Goal: Task Accomplishment & Management: Use online tool/utility

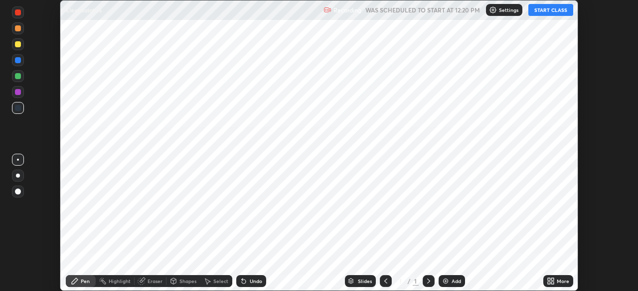
scroll to position [291, 637]
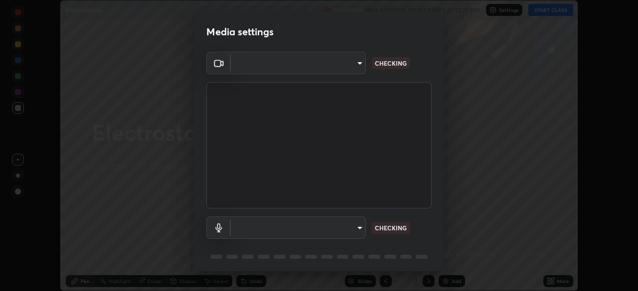
type input "fd1e0e9fb6796a04ad4a99ead98f311cbd7020853df89eb6f401102021a4f159"
click at [324, 228] on body "Erase all Electrostatics Recording WAS SCHEDULED TO START AT 12:20 PM Settings …" at bounding box center [319, 145] width 638 height 291
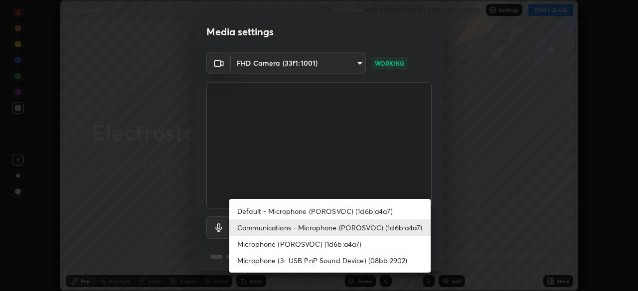
click at [269, 246] on li "Microphone (POROSVOC) (1d6b:a4a7)" at bounding box center [329, 244] width 201 height 16
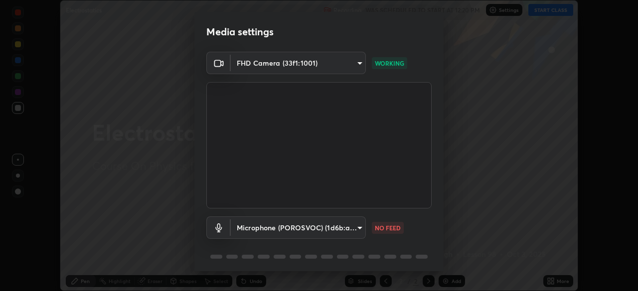
type input "c1e2a890e812f753944020efee22ce424aa6c9427764f1947c636b4a50908a5a"
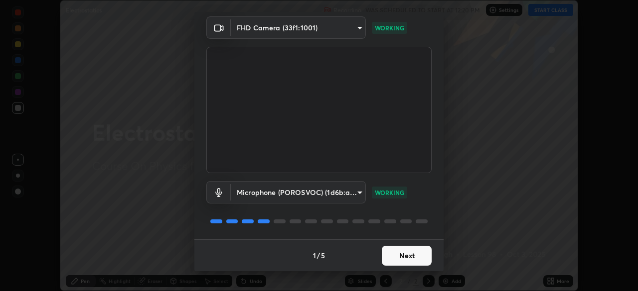
click at [418, 252] on button "Next" at bounding box center [407, 256] width 50 height 20
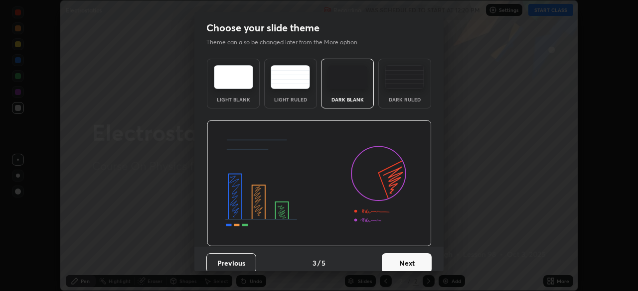
click at [417, 262] on button "Next" at bounding box center [407, 264] width 50 height 20
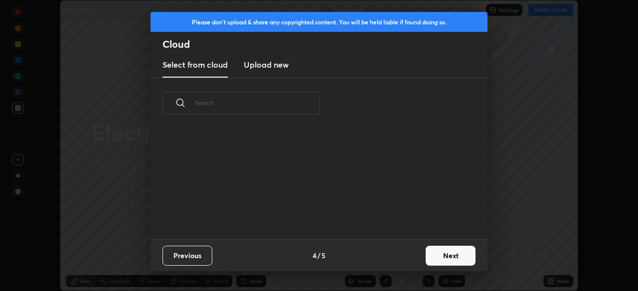
click at [417, 259] on div "Previous 4 / 5 Next" at bounding box center [318, 256] width 337 height 32
click at [441, 256] on button "Next" at bounding box center [450, 256] width 50 height 20
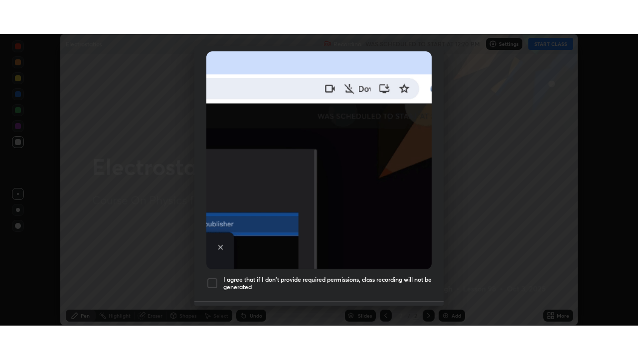
scroll to position [239, 0]
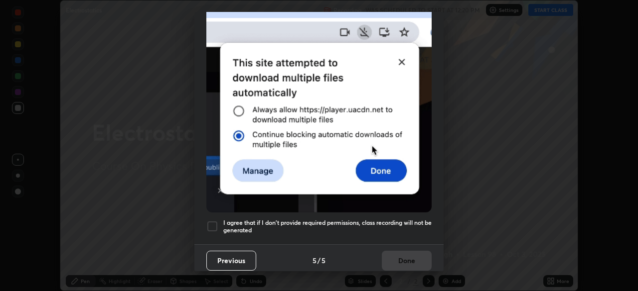
click at [388, 225] on h5 "I agree that if I don't provide required permissions, class recording will not …" at bounding box center [327, 226] width 208 height 15
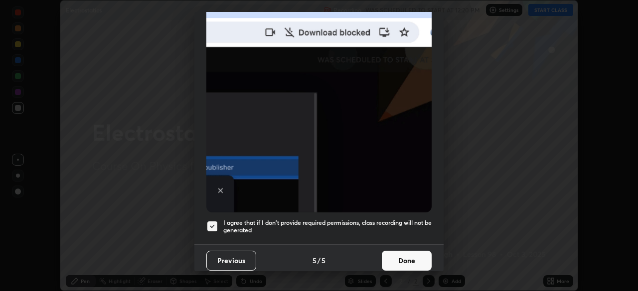
click at [404, 253] on button "Done" at bounding box center [407, 261] width 50 height 20
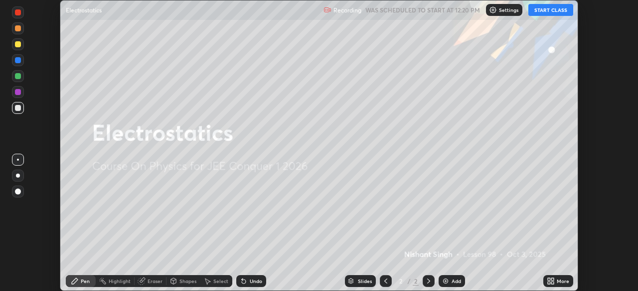
click at [549, 7] on button "START CLASS" at bounding box center [550, 10] width 45 height 12
click at [551, 281] on icon at bounding box center [552, 279] width 2 height 2
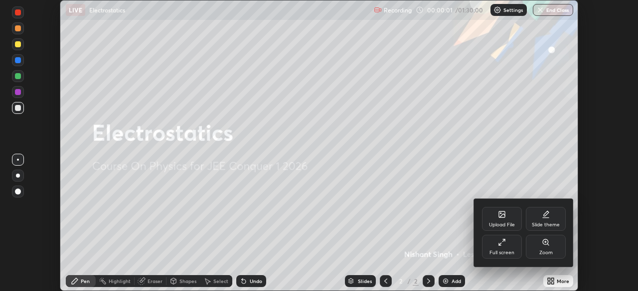
click at [510, 252] on div "Full screen" at bounding box center [501, 253] width 25 height 5
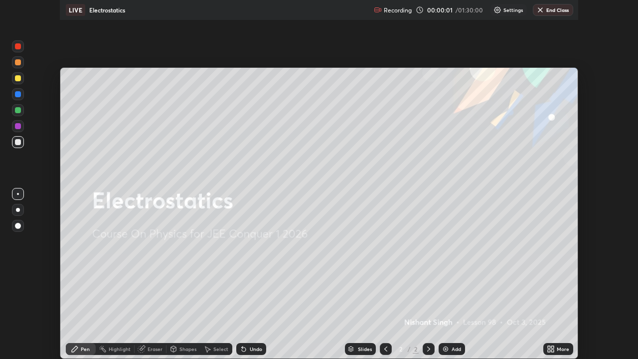
scroll to position [359, 638]
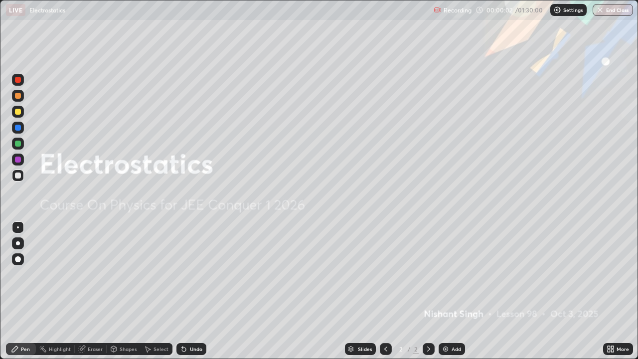
click at [447, 291] on img at bounding box center [445, 349] width 8 height 8
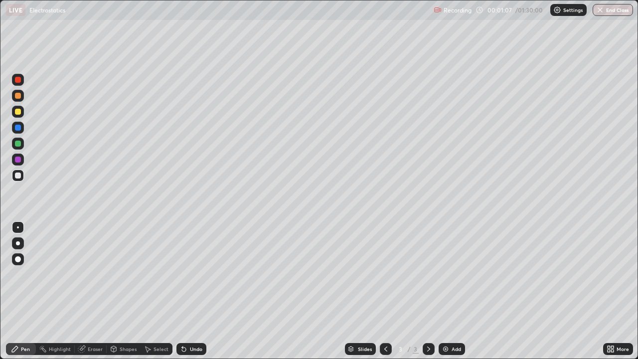
click at [126, 291] on div "Shapes" at bounding box center [128, 348] width 17 height 5
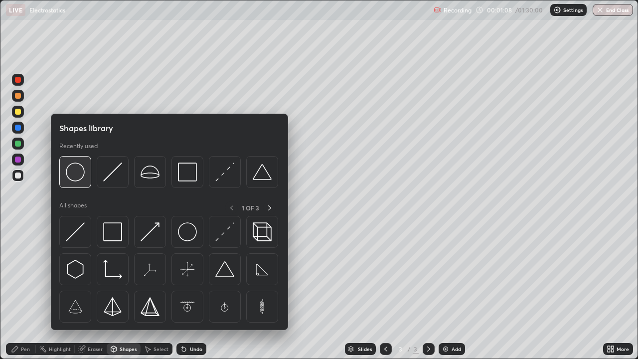
click at [78, 176] on img at bounding box center [75, 171] width 19 height 19
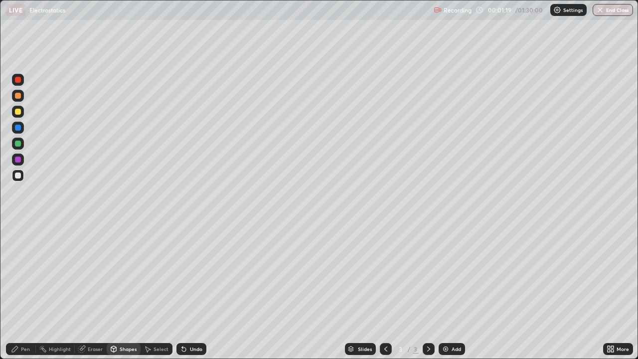
click at [190, 291] on div "Undo" at bounding box center [196, 348] width 12 height 5
click at [23, 291] on div "Pen" at bounding box center [25, 348] width 9 height 5
click at [20, 261] on div at bounding box center [18, 259] width 12 height 12
click at [125, 291] on div "Shapes" at bounding box center [128, 348] width 17 height 5
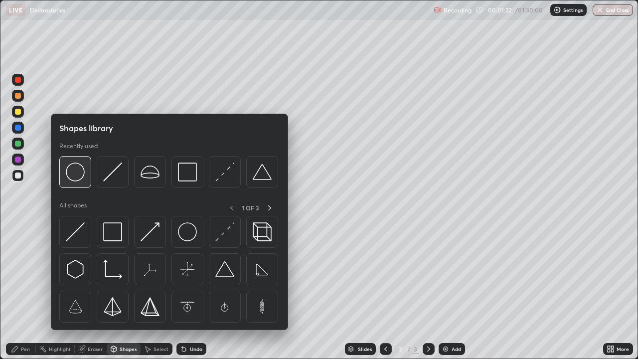
click at [81, 177] on img at bounding box center [75, 171] width 19 height 19
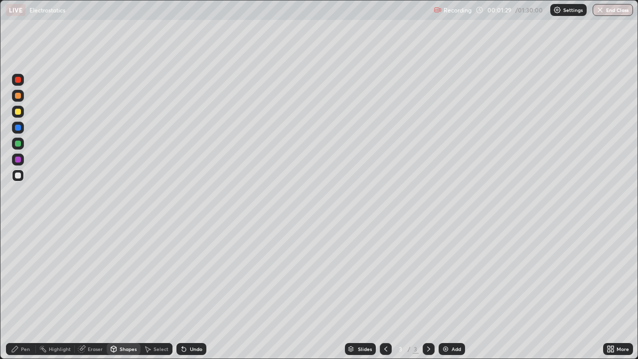
click at [23, 291] on div "Pen" at bounding box center [25, 348] width 9 height 5
click at [19, 96] on div at bounding box center [18, 96] width 6 height 6
click at [18, 227] on div at bounding box center [18, 227] width 2 height 2
click at [18, 127] on div at bounding box center [18, 128] width 6 height 6
click at [15, 174] on div at bounding box center [18, 175] width 6 height 6
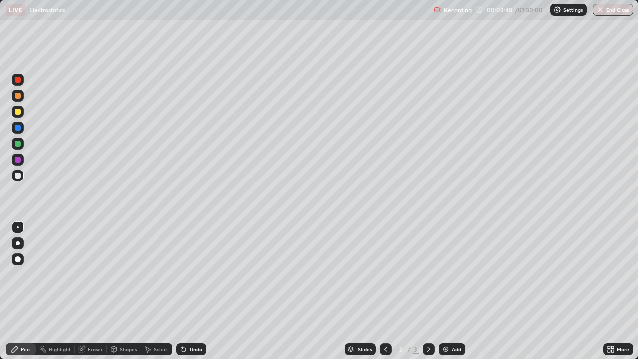
click at [124, 291] on div "Shapes" at bounding box center [128, 348] width 17 height 5
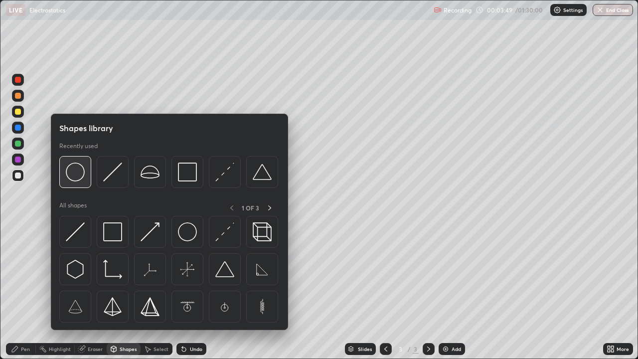
click at [79, 171] on img at bounding box center [75, 171] width 19 height 19
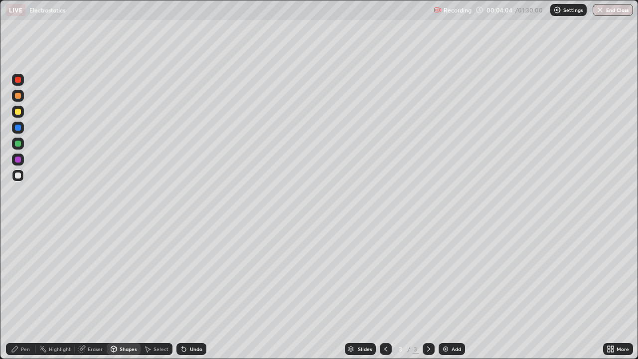
click at [20, 291] on div "Pen" at bounding box center [21, 349] width 30 height 12
click at [23, 257] on div at bounding box center [18, 259] width 12 height 12
click at [120, 291] on div "Shapes" at bounding box center [128, 348] width 17 height 5
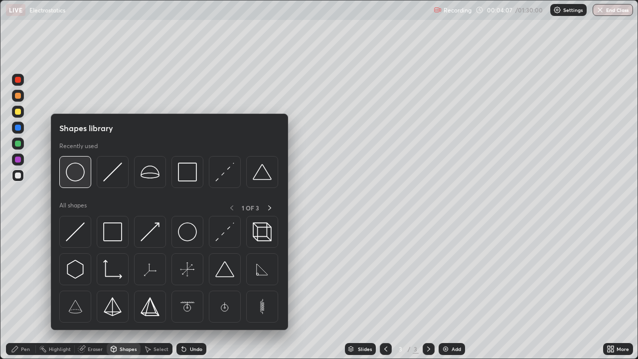
click at [79, 176] on img at bounding box center [75, 171] width 19 height 19
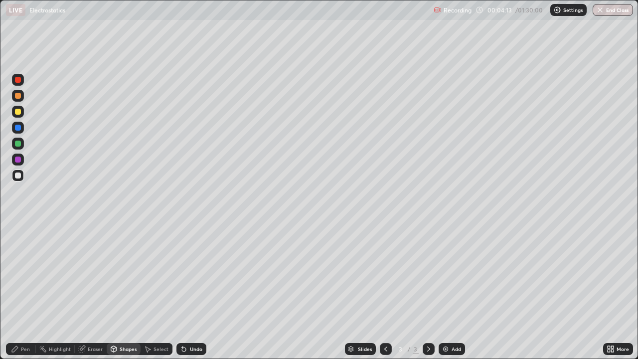
click at [26, 291] on div "Pen" at bounding box center [25, 348] width 9 height 5
click at [18, 96] on div at bounding box center [18, 96] width 6 height 6
click at [20, 291] on div "Pen" at bounding box center [21, 349] width 30 height 12
click at [18, 227] on div at bounding box center [18, 227] width 2 height 2
click at [22, 127] on div at bounding box center [18, 128] width 12 height 12
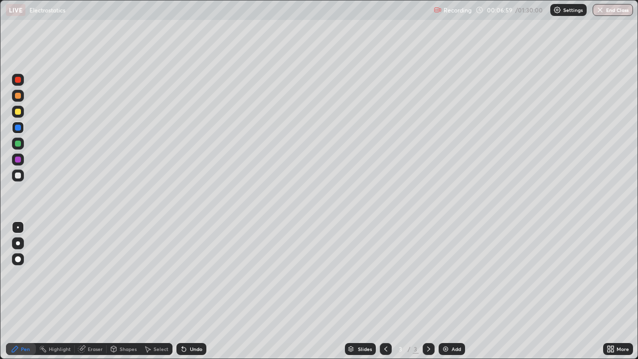
click at [22, 176] on div at bounding box center [18, 175] width 12 height 12
click at [426, 291] on icon at bounding box center [428, 349] width 8 height 8
click at [449, 291] on div "Add" at bounding box center [451, 349] width 26 height 12
click at [126, 291] on div "Shapes" at bounding box center [128, 348] width 17 height 5
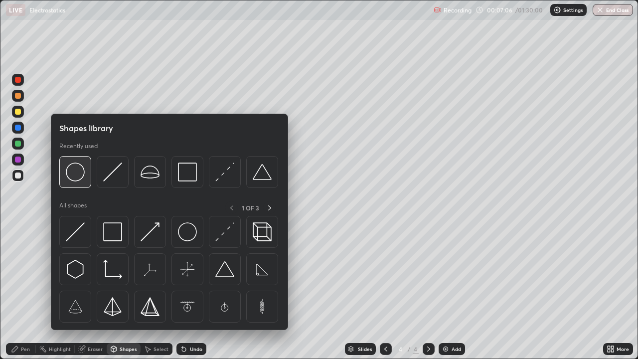
click at [79, 174] on img at bounding box center [75, 171] width 19 height 19
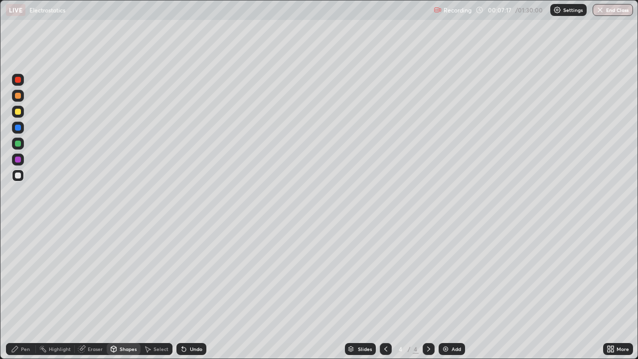
click at [17, 97] on div at bounding box center [18, 96] width 6 height 6
click at [21, 291] on div "Pen" at bounding box center [25, 348] width 9 height 5
click at [16, 128] on div at bounding box center [18, 128] width 6 height 6
click at [191, 291] on div "Undo" at bounding box center [196, 348] width 12 height 5
click at [190, 291] on div "Undo" at bounding box center [196, 348] width 12 height 5
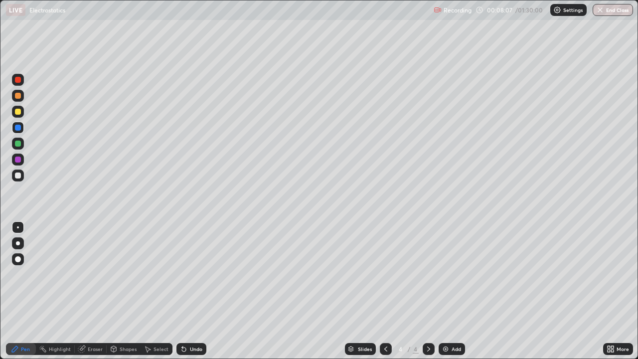
click at [188, 291] on div "Undo" at bounding box center [191, 349] width 30 height 12
click at [19, 143] on div at bounding box center [18, 143] width 6 height 6
click at [18, 178] on div at bounding box center [18, 175] width 6 height 6
click at [19, 113] on div at bounding box center [18, 112] width 6 height 6
click at [428, 291] on icon at bounding box center [428, 349] width 8 height 8
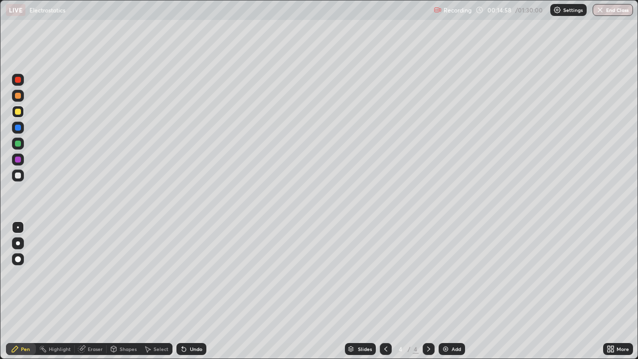
click at [453, 291] on div "Add" at bounding box center [455, 348] width 9 height 5
click at [126, 291] on div "Shapes" at bounding box center [124, 349] width 34 height 12
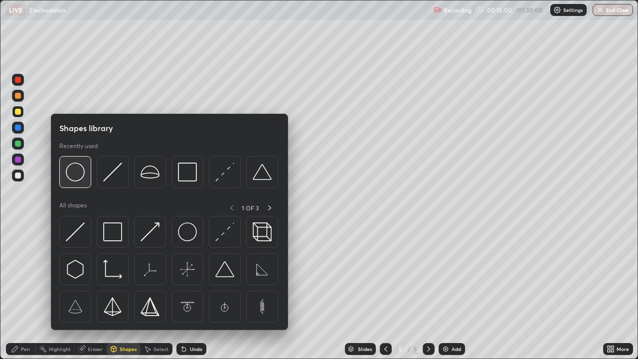
click at [83, 170] on img at bounding box center [75, 171] width 19 height 19
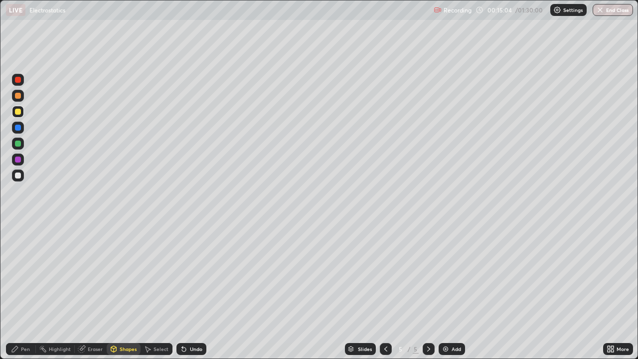
click at [23, 291] on div "Pen" at bounding box center [21, 349] width 30 height 12
click at [19, 145] on div at bounding box center [18, 143] width 6 height 6
click at [18, 111] on div at bounding box center [18, 112] width 6 height 6
click at [19, 81] on div at bounding box center [18, 80] width 6 height 6
click at [17, 178] on div at bounding box center [18, 175] width 6 height 6
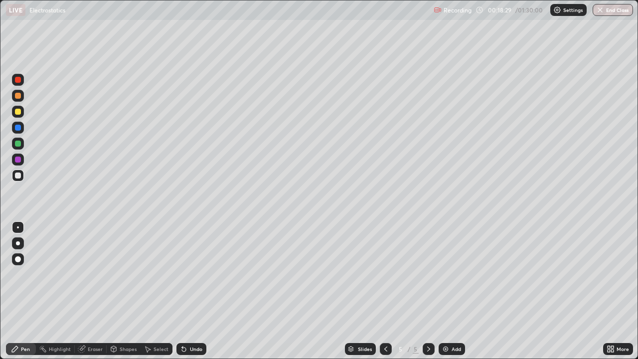
click at [19, 176] on div at bounding box center [18, 175] width 6 height 6
click at [427, 291] on icon at bounding box center [428, 349] width 8 height 8
click at [451, 291] on div "Add" at bounding box center [455, 348] width 9 height 5
click at [124, 291] on div "Shapes" at bounding box center [128, 348] width 17 height 5
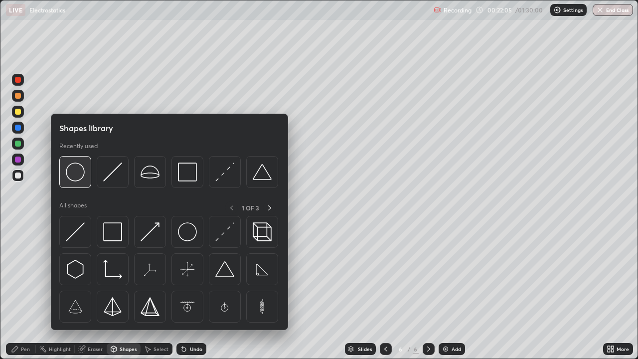
click at [80, 176] on img at bounding box center [75, 171] width 19 height 19
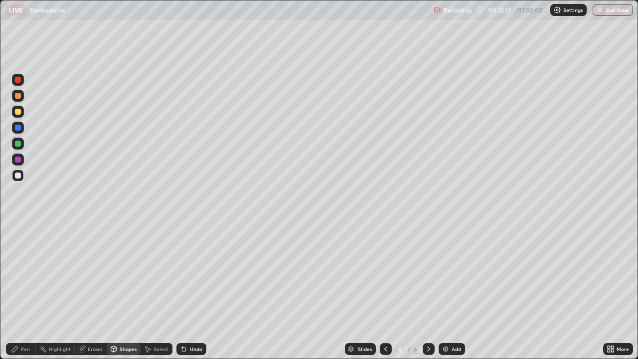
click at [18, 96] on div at bounding box center [18, 96] width 6 height 6
click at [193, 291] on div "Undo" at bounding box center [196, 348] width 12 height 5
click at [23, 291] on div "Pen" at bounding box center [25, 348] width 9 height 5
click at [19, 113] on div at bounding box center [18, 112] width 6 height 6
click at [188, 291] on div "Undo" at bounding box center [191, 349] width 30 height 12
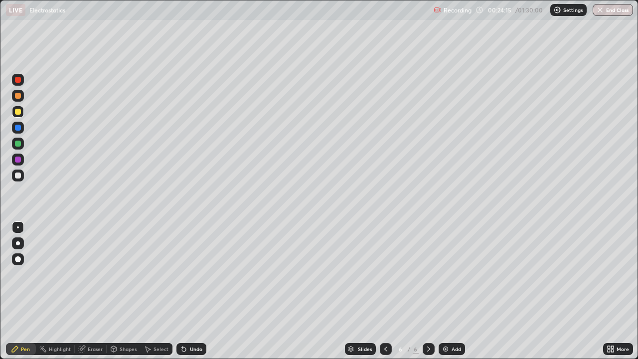
click at [182, 291] on icon at bounding box center [184, 349] width 4 height 4
click at [18, 129] on div at bounding box center [18, 128] width 6 height 6
click at [17, 175] on div at bounding box center [18, 175] width 6 height 6
click at [192, 291] on div "Undo" at bounding box center [191, 349] width 30 height 12
click at [182, 291] on icon at bounding box center [184, 349] width 4 height 4
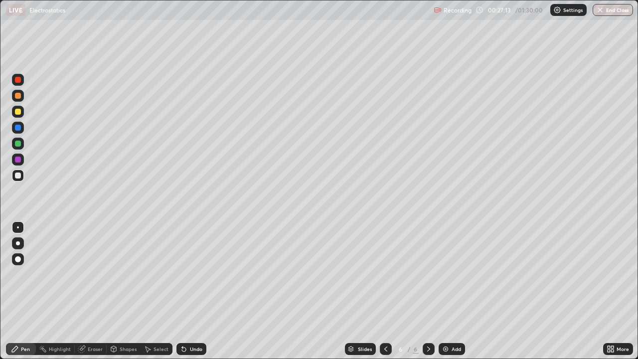
click at [182, 291] on icon at bounding box center [182, 346] width 1 height 1
click at [426, 291] on icon at bounding box center [428, 349] width 8 height 8
click at [428, 291] on icon at bounding box center [428, 349] width 8 height 8
click at [449, 291] on div "Add" at bounding box center [451, 349] width 26 height 12
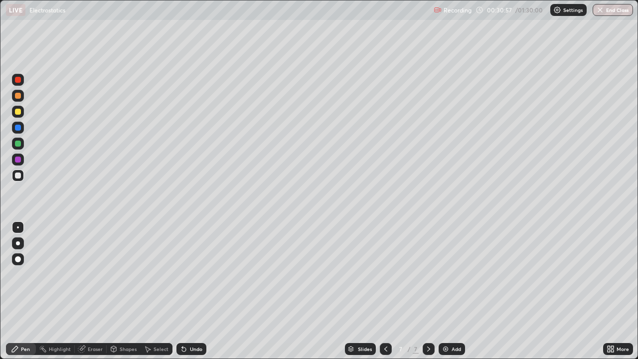
click at [194, 291] on div "Undo" at bounding box center [196, 348] width 12 height 5
click at [18, 94] on div at bounding box center [18, 96] width 6 height 6
click at [19, 111] on div at bounding box center [18, 112] width 6 height 6
click at [19, 97] on div at bounding box center [18, 96] width 6 height 6
click at [191, 291] on div "Undo" at bounding box center [196, 348] width 12 height 5
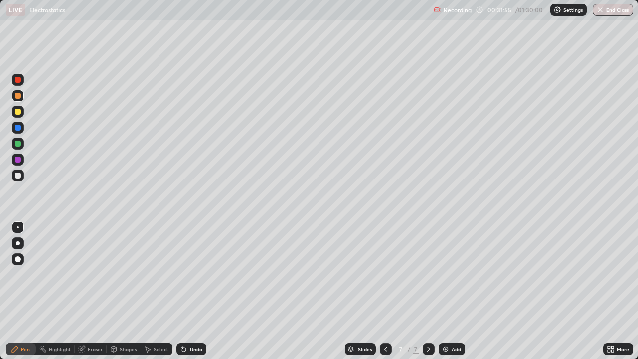
click at [185, 291] on icon at bounding box center [184, 349] width 8 height 8
click at [182, 291] on icon at bounding box center [184, 349] width 4 height 4
click at [18, 176] on div at bounding box center [18, 175] width 6 height 6
click at [15, 94] on div at bounding box center [18, 96] width 6 height 6
click at [22, 113] on div at bounding box center [18, 112] width 12 height 12
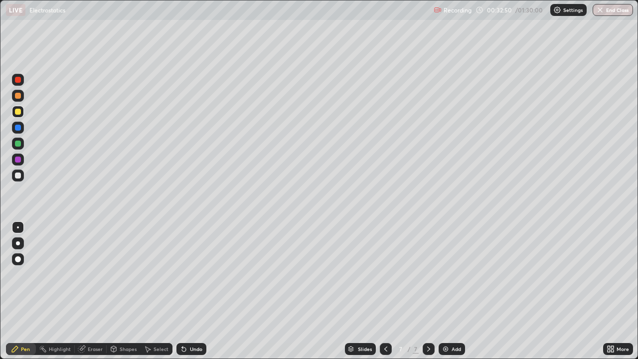
click at [20, 125] on div at bounding box center [18, 128] width 12 height 12
click at [19, 111] on div at bounding box center [18, 112] width 6 height 6
click at [20, 129] on div at bounding box center [18, 128] width 6 height 6
click at [19, 96] on div at bounding box center [18, 96] width 6 height 6
click at [18, 80] on div at bounding box center [18, 80] width 6 height 6
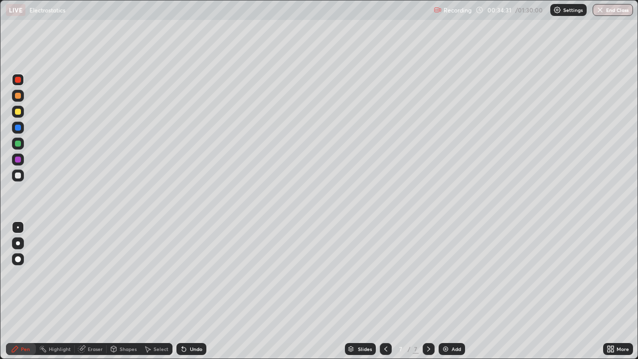
click at [17, 175] on div at bounding box center [18, 175] width 6 height 6
click at [191, 291] on div "Undo" at bounding box center [196, 348] width 12 height 5
click at [427, 291] on icon at bounding box center [428, 349] width 8 height 8
click at [451, 291] on div "Add" at bounding box center [455, 348] width 9 height 5
click at [121, 291] on div "Shapes" at bounding box center [128, 348] width 17 height 5
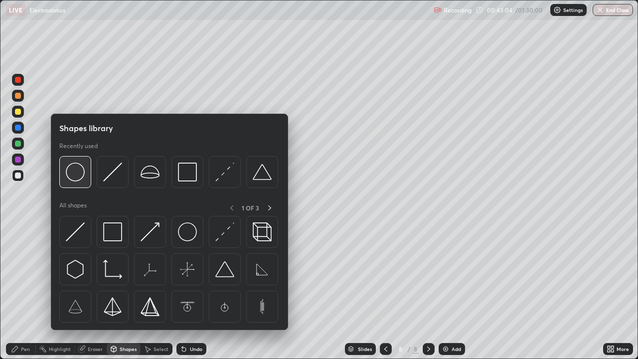
click at [79, 175] on img at bounding box center [75, 171] width 19 height 19
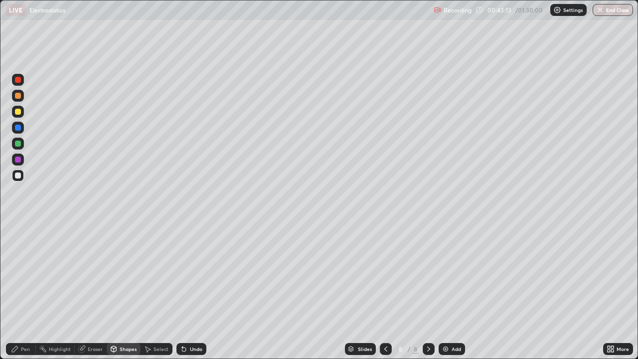
click at [18, 113] on div at bounding box center [18, 112] width 6 height 6
click at [19, 130] on div at bounding box center [18, 128] width 6 height 6
click at [194, 291] on div "Undo" at bounding box center [196, 348] width 12 height 5
click at [18, 291] on icon at bounding box center [15, 349] width 8 height 8
click at [21, 174] on div at bounding box center [18, 175] width 12 height 12
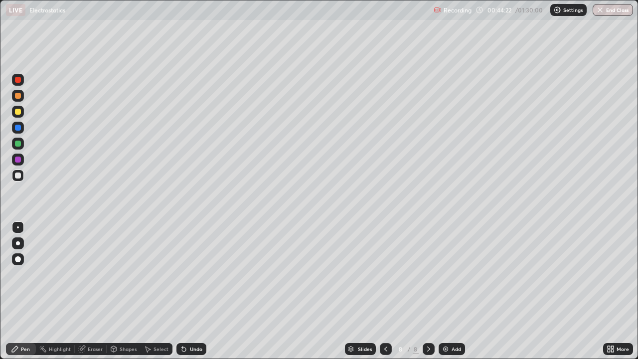
click at [96, 291] on div "Eraser" at bounding box center [95, 348] width 15 height 5
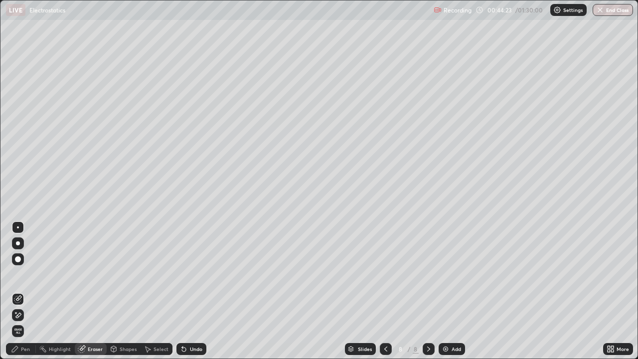
click at [20, 291] on div "Pen" at bounding box center [21, 349] width 30 height 12
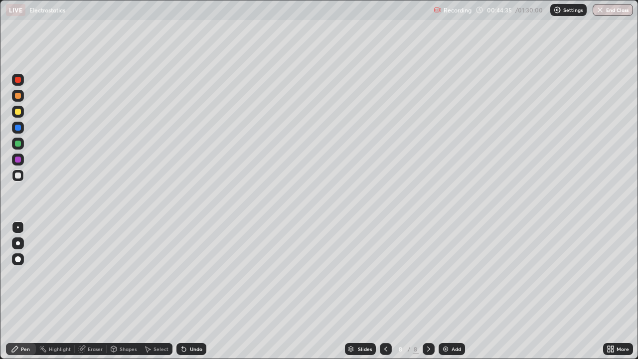
click at [19, 112] on div at bounding box center [18, 112] width 6 height 6
click at [19, 129] on div at bounding box center [18, 128] width 6 height 6
click at [191, 291] on div "Undo" at bounding box center [196, 348] width 12 height 5
click at [191, 291] on div "Undo" at bounding box center [191, 349] width 30 height 12
click at [194, 291] on div "Undo" at bounding box center [196, 348] width 12 height 5
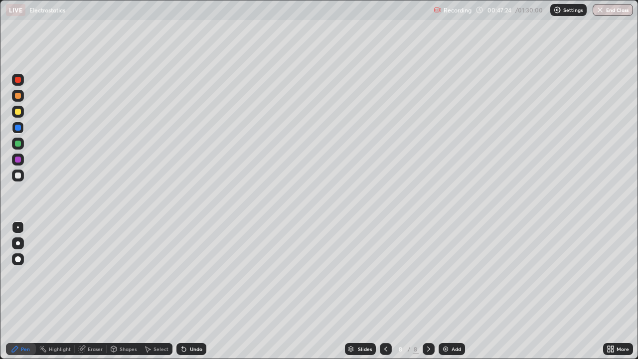
click at [196, 291] on div "Undo" at bounding box center [196, 348] width 12 height 5
click at [19, 175] on div at bounding box center [18, 175] width 6 height 6
click at [427, 291] on icon at bounding box center [428, 349] width 8 height 8
click at [448, 291] on div "Add" at bounding box center [451, 349] width 26 height 12
click at [128, 291] on div "Shapes" at bounding box center [128, 348] width 17 height 5
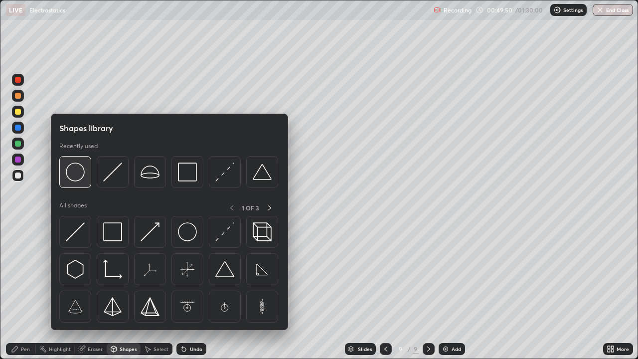
click at [80, 176] on img at bounding box center [75, 171] width 19 height 19
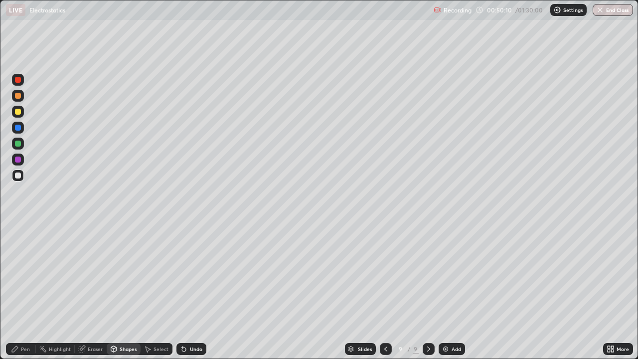
click at [199, 291] on div "Undo" at bounding box center [196, 348] width 12 height 5
click at [24, 291] on div "Pen" at bounding box center [25, 348] width 9 height 5
click at [20, 128] on div at bounding box center [18, 128] width 6 height 6
click at [17, 143] on div at bounding box center [18, 143] width 6 height 6
click at [17, 177] on div at bounding box center [18, 175] width 6 height 6
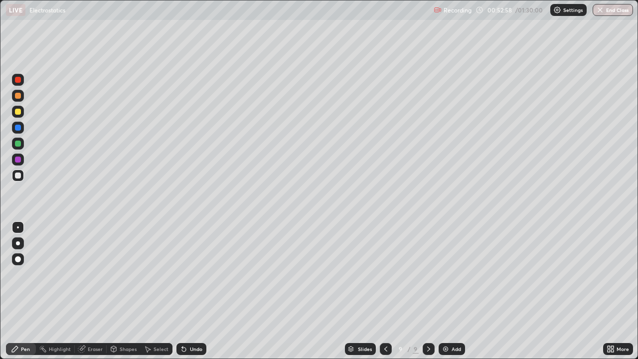
click at [18, 112] on div at bounding box center [18, 112] width 6 height 6
click at [188, 291] on div "Undo" at bounding box center [191, 349] width 30 height 12
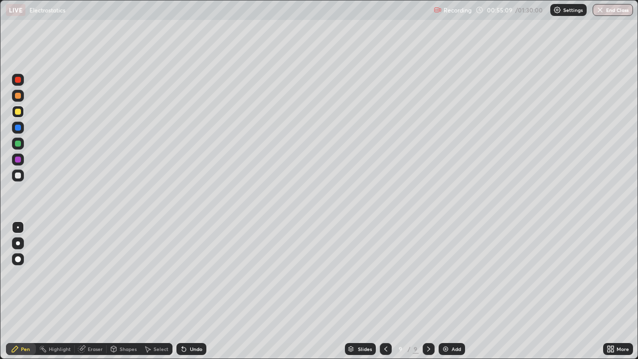
click at [17, 177] on div at bounding box center [18, 175] width 6 height 6
click at [427, 291] on icon at bounding box center [428, 348] width 3 height 5
click at [448, 291] on img at bounding box center [445, 349] width 8 height 8
click at [121, 291] on div "Shapes" at bounding box center [128, 348] width 17 height 5
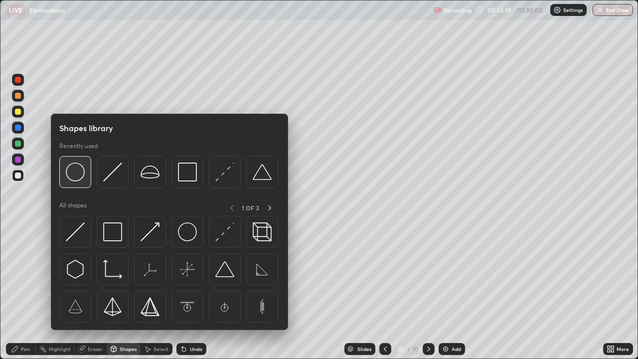
click at [82, 177] on img at bounding box center [75, 171] width 19 height 19
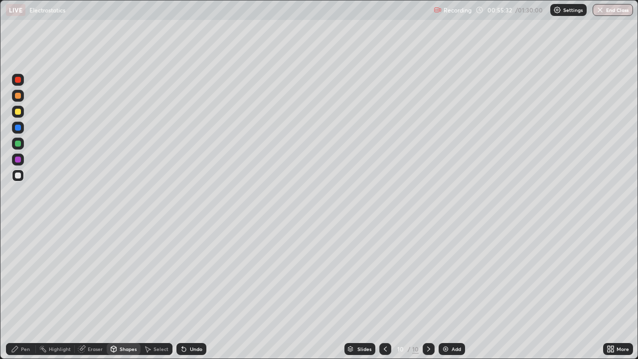
click at [18, 112] on div at bounding box center [18, 112] width 6 height 6
click at [19, 291] on div "Pen" at bounding box center [21, 349] width 30 height 12
click at [19, 130] on div at bounding box center [18, 128] width 6 height 6
click at [15, 142] on div at bounding box center [18, 143] width 6 height 6
click at [427, 291] on icon at bounding box center [428, 349] width 8 height 8
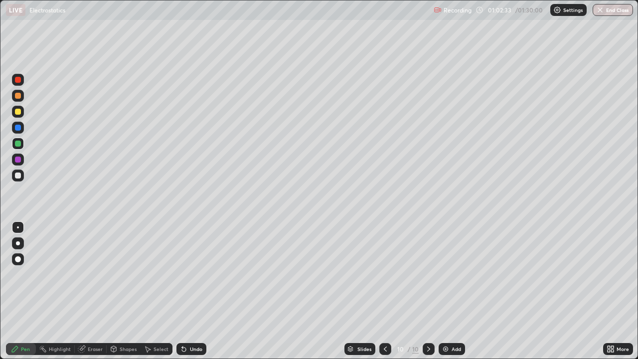
click at [454, 291] on div "Add" at bounding box center [455, 348] width 9 height 5
click at [19, 174] on div at bounding box center [18, 175] width 6 height 6
click at [189, 291] on div "Undo" at bounding box center [191, 349] width 30 height 12
click at [17, 114] on div at bounding box center [18, 112] width 6 height 6
click at [18, 96] on div at bounding box center [18, 96] width 6 height 6
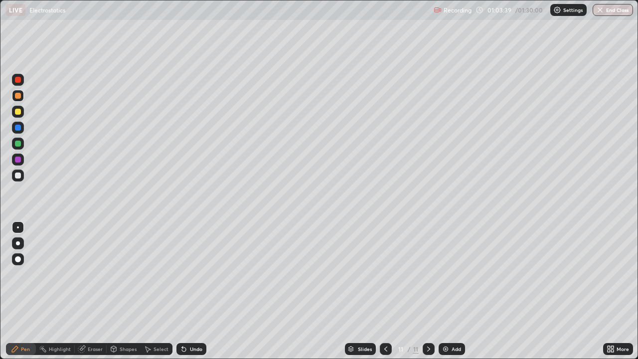
click at [19, 128] on div at bounding box center [18, 128] width 6 height 6
click at [14, 174] on div at bounding box center [18, 175] width 12 height 12
click at [422, 291] on div at bounding box center [428, 349] width 12 height 12
click at [451, 291] on div "Add" at bounding box center [455, 348] width 9 height 5
click at [122, 291] on div "Shapes" at bounding box center [128, 348] width 17 height 5
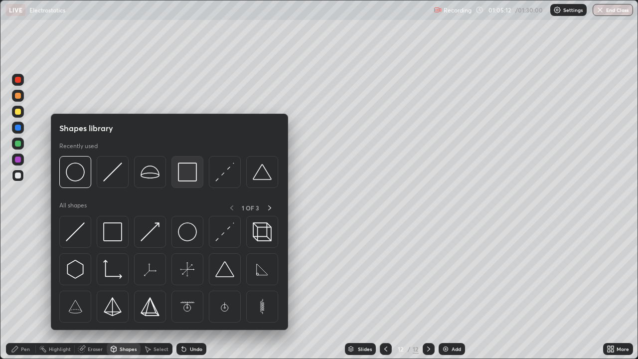
click at [185, 173] on img at bounding box center [187, 171] width 19 height 19
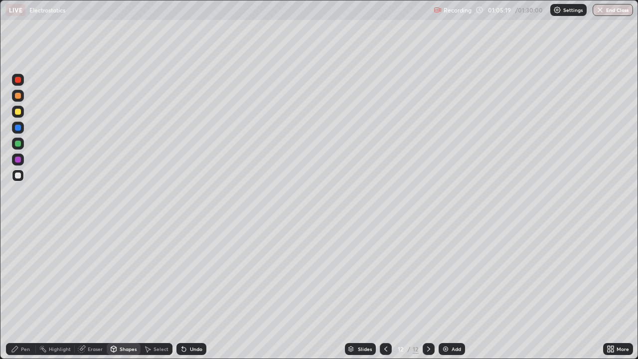
click at [194, 291] on div "Undo" at bounding box center [191, 349] width 30 height 12
click at [196, 291] on div "Undo" at bounding box center [196, 348] width 12 height 5
click at [19, 98] on div at bounding box center [18, 96] width 6 height 6
click at [19, 111] on div at bounding box center [18, 112] width 6 height 6
click at [30, 291] on div "Pen" at bounding box center [21, 349] width 30 height 12
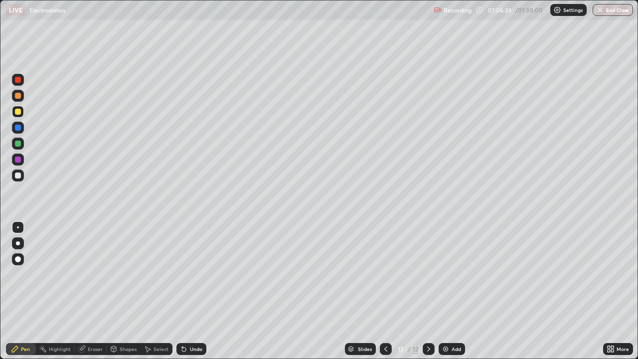
click at [17, 95] on div at bounding box center [18, 96] width 6 height 6
click at [17, 81] on div at bounding box center [18, 80] width 6 height 6
click at [20, 144] on div at bounding box center [18, 143] width 6 height 6
click at [19, 160] on div at bounding box center [18, 159] width 6 height 6
click at [17, 173] on div at bounding box center [18, 175] width 6 height 6
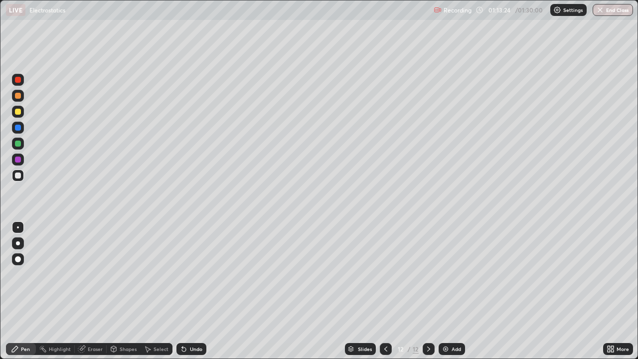
click at [427, 291] on icon at bounding box center [428, 349] width 8 height 8
click at [451, 291] on div "Add" at bounding box center [455, 348] width 9 height 5
click at [126, 291] on div "Shapes" at bounding box center [128, 348] width 17 height 5
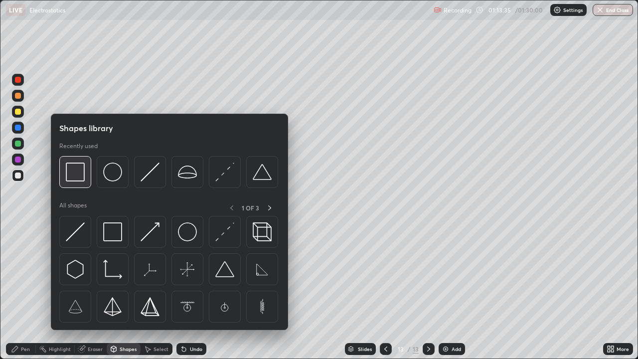
click at [85, 176] on img at bounding box center [75, 171] width 19 height 19
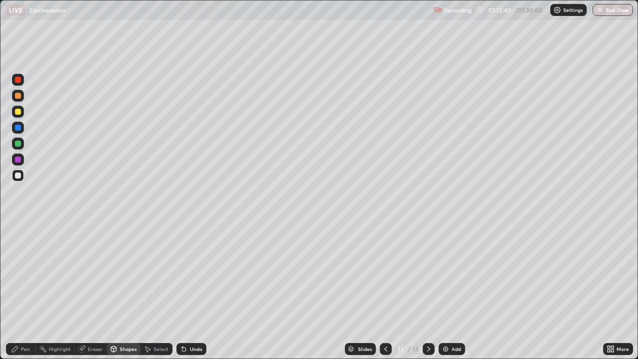
click at [25, 291] on div "Pen" at bounding box center [25, 348] width 9 height 5
click at [19, 113] on div at bounding box center [18, 112] width 6 height 6
click at [19, 143] on div at bounding box center [18, 143] width 6 height 6
click at [18, 175] on div at bounding box center [18, 175] width 6 height 6
click at [22, 125] on div at bounding box center [18, 128] width 12 height 12
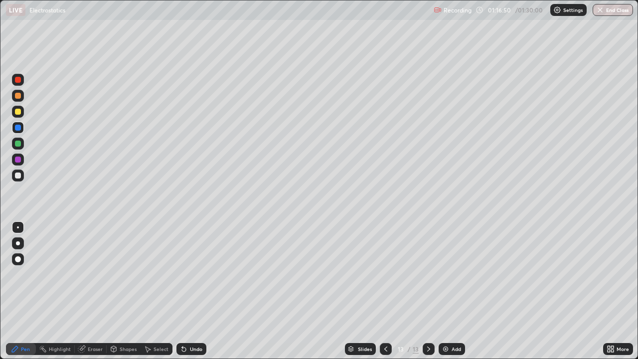
click at [196, 291] on div "Undo" at bounding box center [196, 348] width 12 height 5
click at [199, 291] on div "Undo" at bounding box center [191, 349] width 30 height 12
click at [201, 291] on div "Undo" at bounding box center [191, 349] width 30 height 12
click at [200, 291] on div "Undo" at bounding box center [191, 349] width 30 height 12
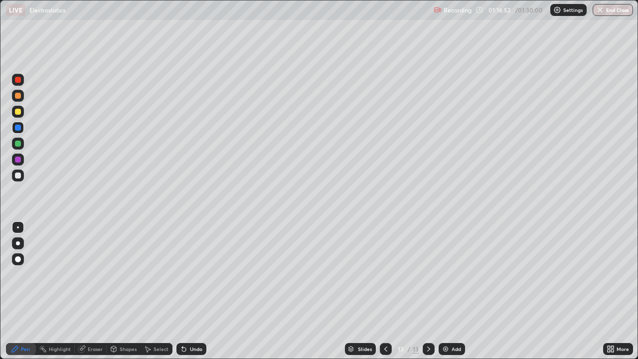
click at [200, 291] on div "Undo" at bounding box center [191, 349] width 30 height 12
click at [197, 291] on div "Undo" at bounding box center [191, 349] width 30 height 12
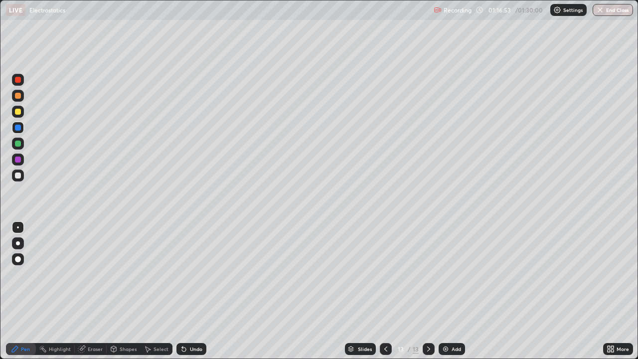
click at [197, 291] on div "Undo" at bounding box center [191, 349] width 30 height 12
click at [196, 291] on div "Undo" at bounding box center [191, 349] width 30 height 12
click at [196, 291] on div "Undo" at bounding box center [196, 348] width 12 height 5
click at [194, 291] on div "Undo" at bounding box center [196, 348] width 12 height 5
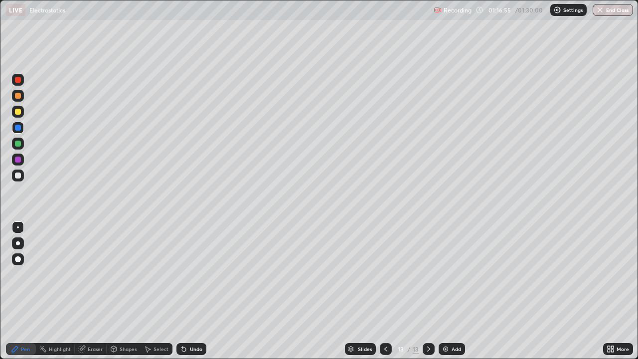
click at [193, 291] on div "Undo" at bounding box center [196, 348] width 12 height 5
click at [192, 291] on div "Undo" at bounding box center [196, 348] width 12 height 5
click at [193, 291] on div "Undo" at bounding box center [196, 348] width 12 height 5
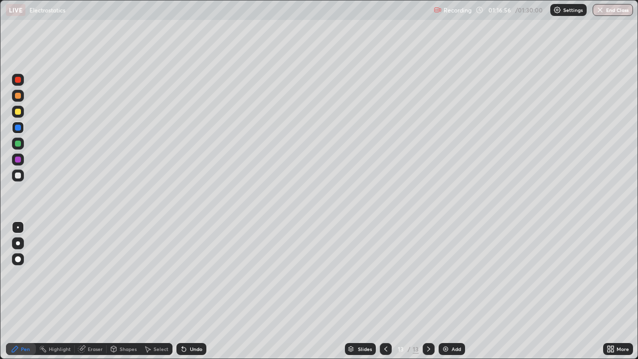
click at [193, 291] on div "Undo" at bounding box center [196, 348] width 12 height 5
click at [191, 291] on div "Undo" at bounding box center [196, 348] width 12 height 5
click at [190, 291] on div "Undo" at bounding box center [196, 348] width 12 height 5
click at [192, 291] on div "Undo" at bounding box center [196, 348] width 12 height 5
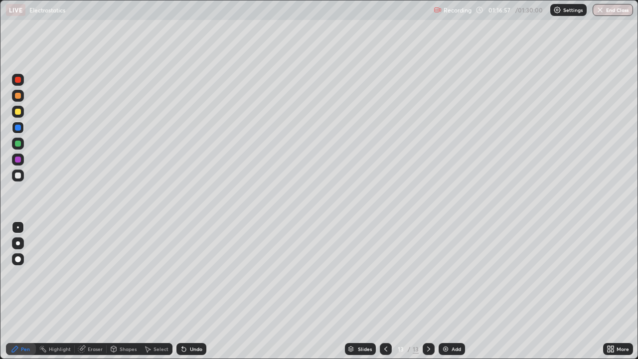
click at [190, 291] on div "Undo" at bounding box center [191, 349] width 30 height 12
click at [16, 175] on div at bounding box center [18, 175] width 6 height 6
click at [20, 175] on div at bounding box center [18, 175] width 6 height 6
click at [426, 291] on icon at bounding box center [428, 349] width 8 height 8
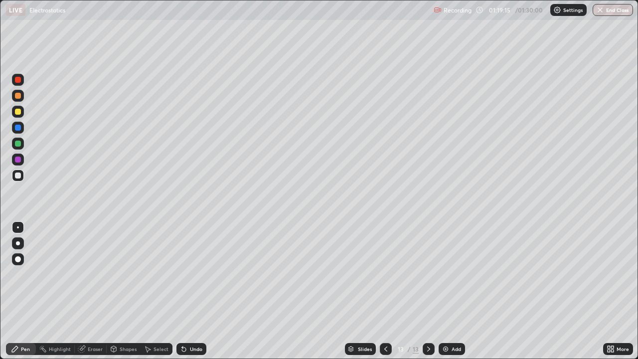
click at [451, 291] on div "Add" at bounding box center [451, 349] width 26 height 12
click at [20, 128] on div at bounding box center [18, 128] width 6 height 6
click at [20, 176] on div at bounding box center [18, 175] width 6 height 6
click at [18, 128] on div at bounding box center [18, 128] width 6 height 6
click at [18, 177] on div at bounding box center [18, 175] width 6 height 6
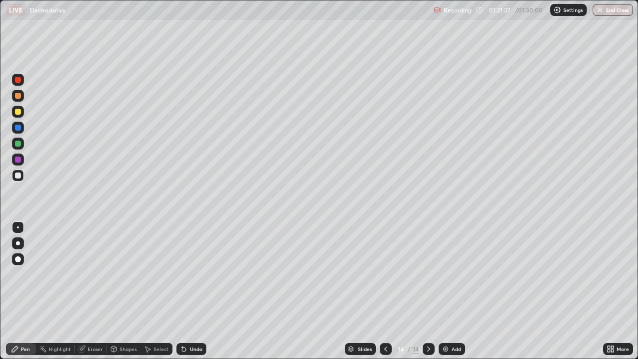
click at [19, 112] on div at bounding box center [18, 112] width 6 height 6
click at [608, 13] on button "End Class" at bounding box center [612, 10] width 39 height 12
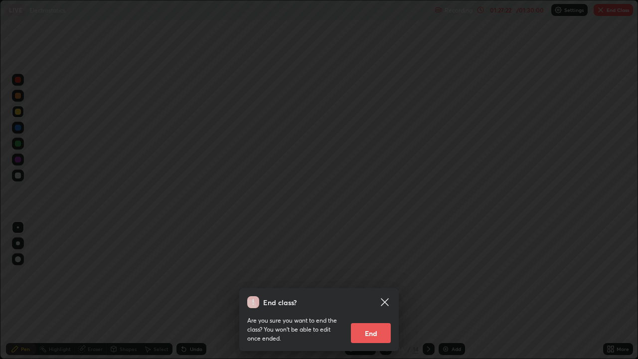
click at [363, 291] on button "End" at bounding box center [371, 333] width 40 height 20
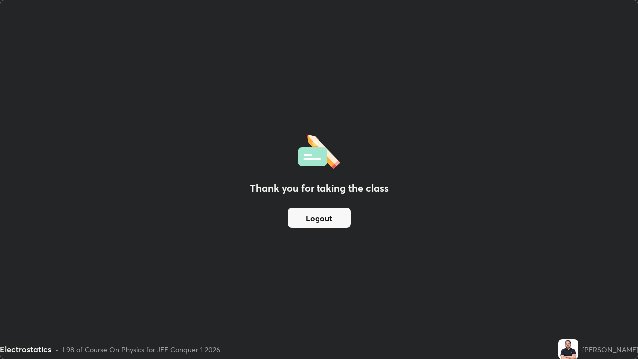
click at [313, 216] on button "Logout" at bounding box center [318, 218] width 63 height 20
